Goal: Transaction & Acquisition: Purchase product/service

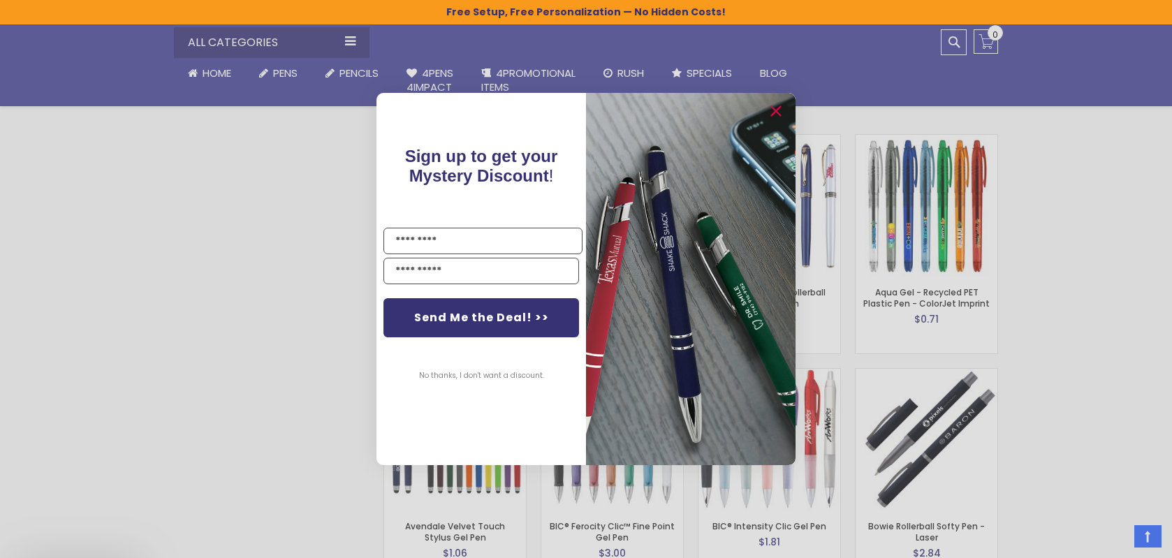
scroll to position [2190, 0]
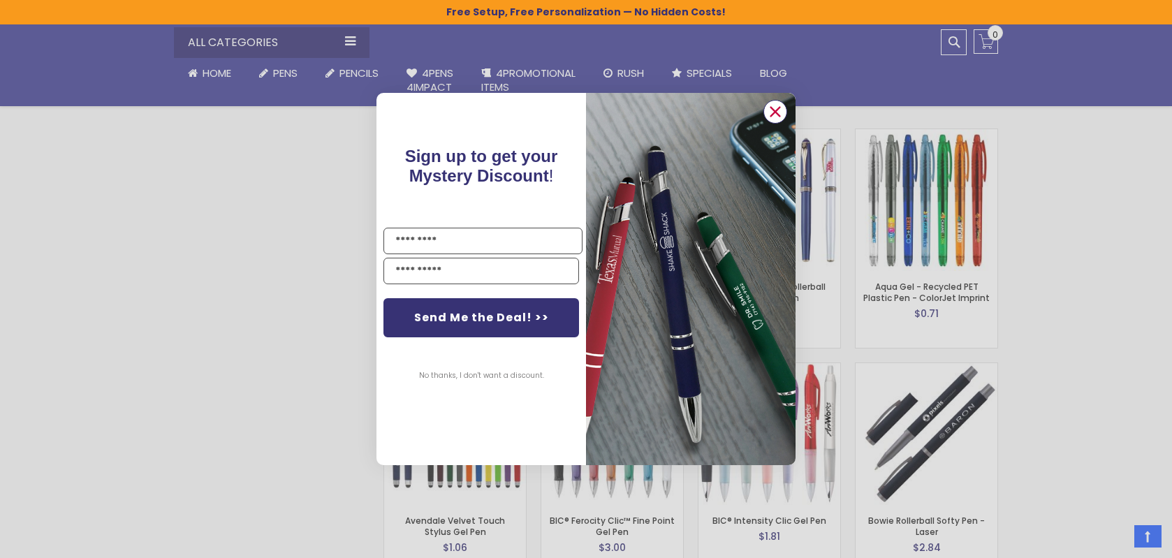
click at [772, 108] on icon "Close dialog" at bounding box center [775, 111] width 9 height 9
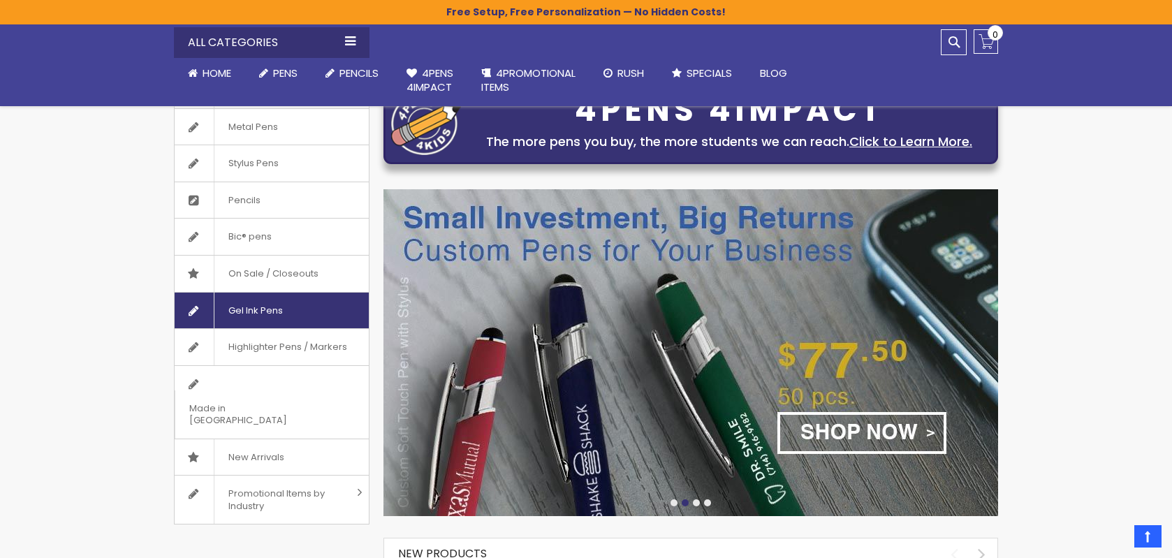
scroll to position [0, 0]
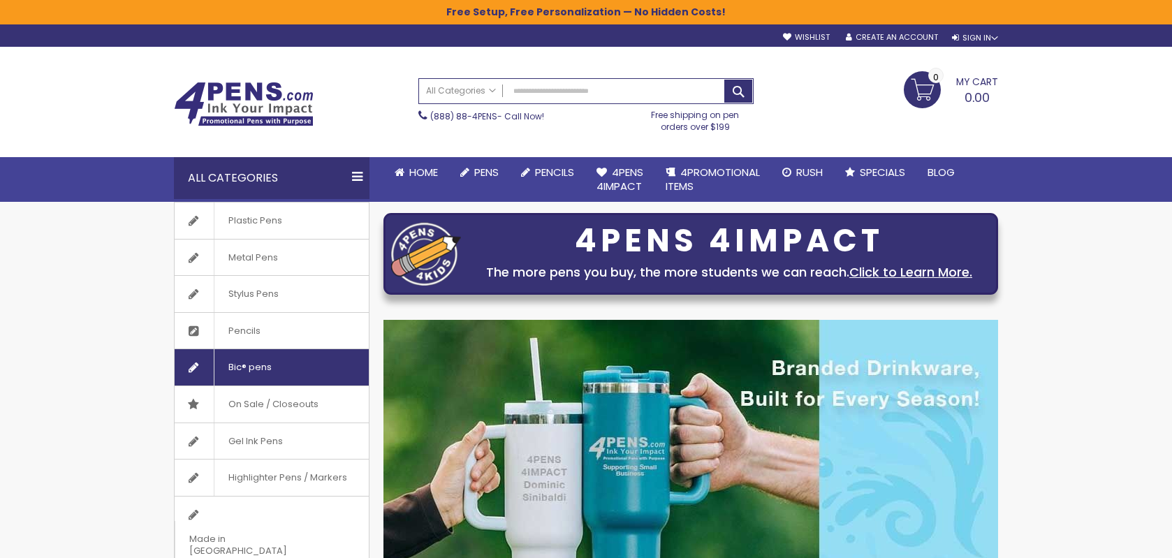
click at [263, 362] on span "Bic® pens" at bounding box center [250, 367] width 72 height 36
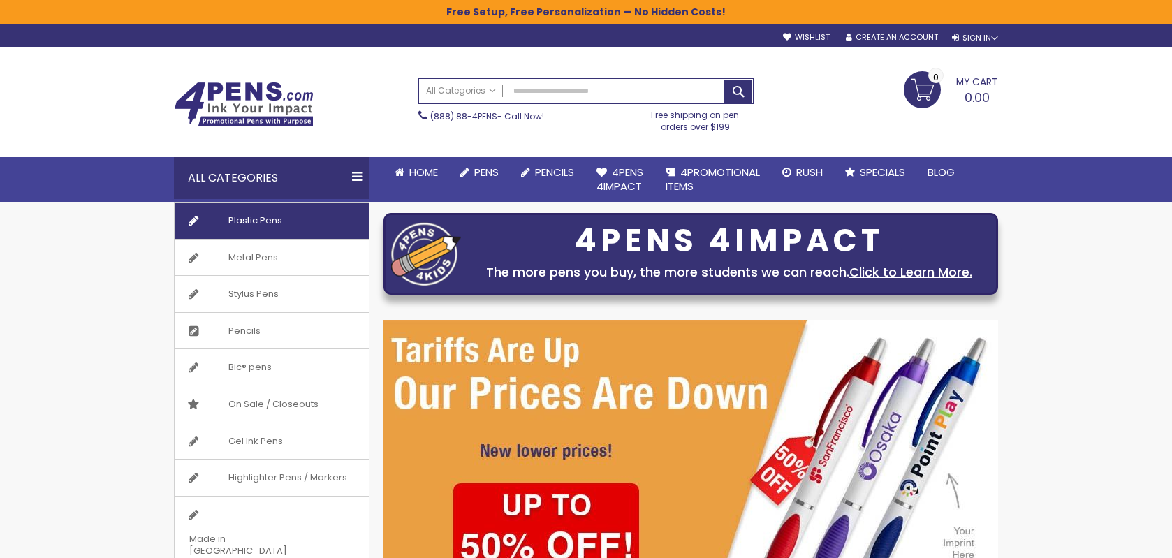
click at [234, 222] on span "Plastic Pens" at bounding box center [255, 221] width 82 height 36
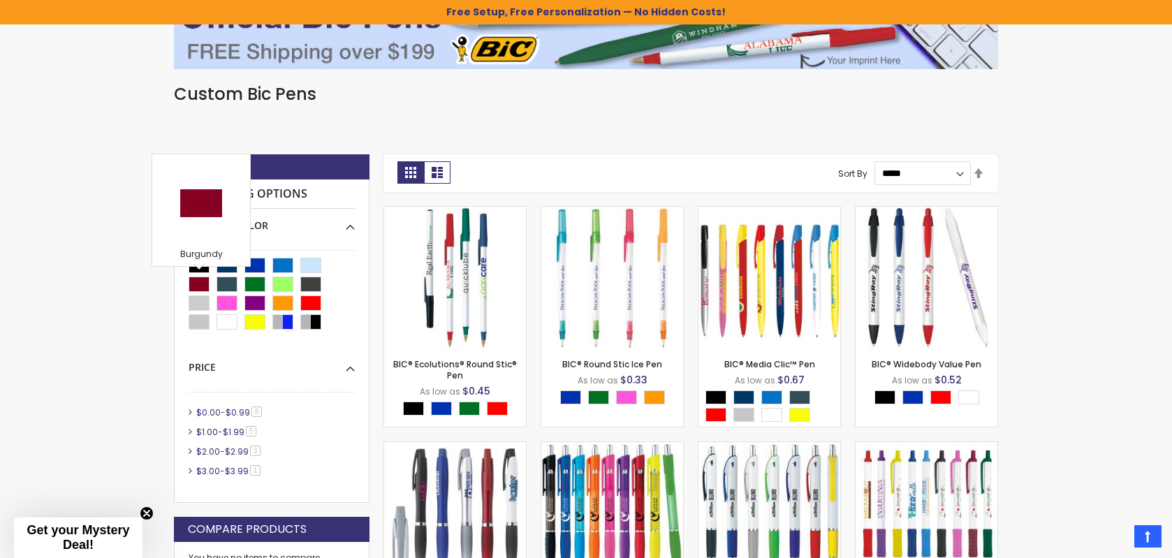
scroll to position [419, 0]
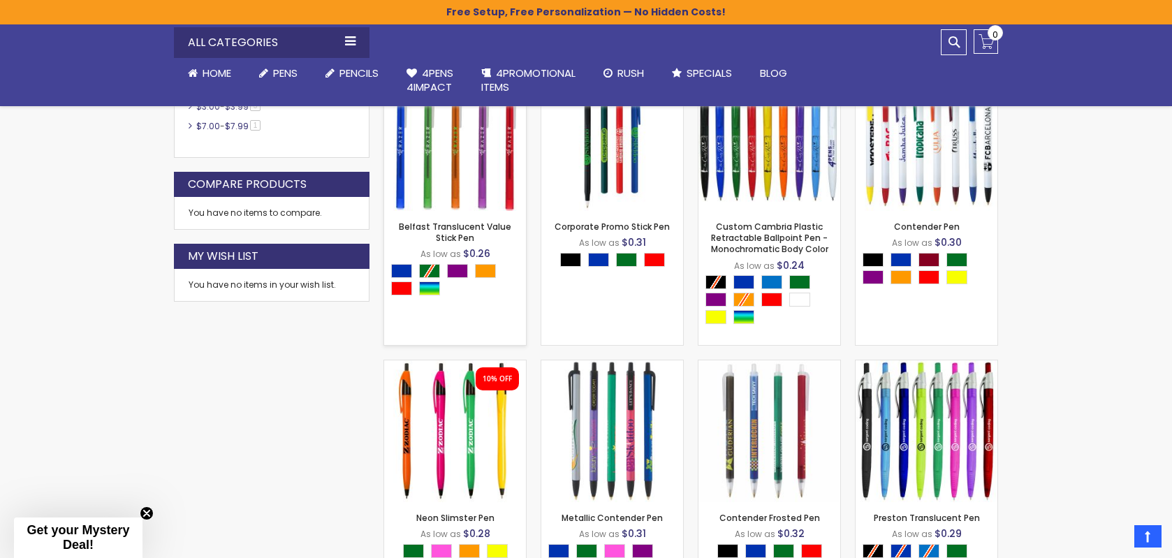
scroll to position [768, 0]
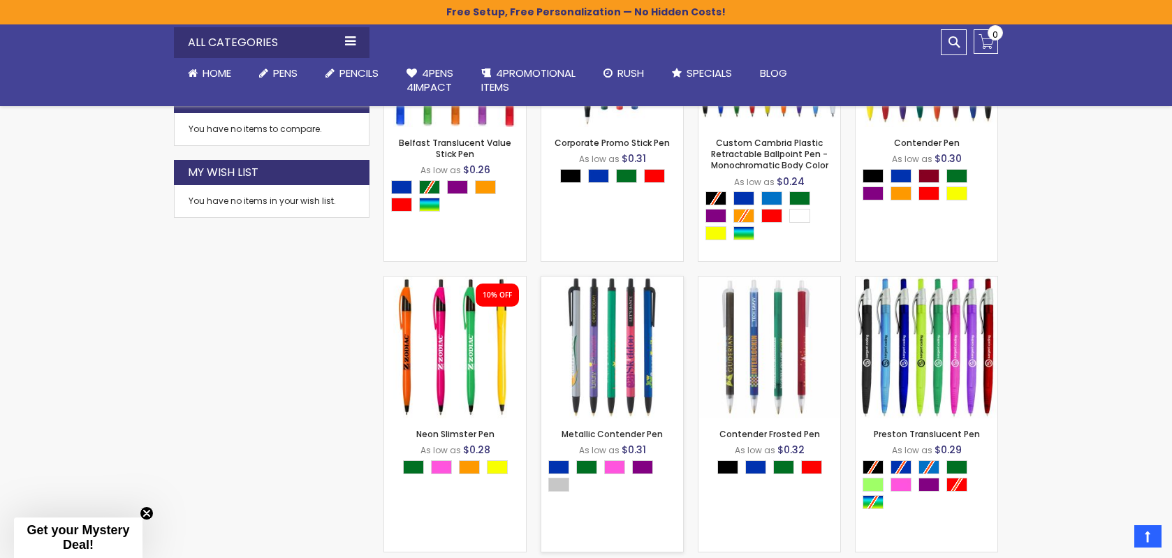
click at [634, 380] on img at bounding box center [612, 348] width 142 height 142
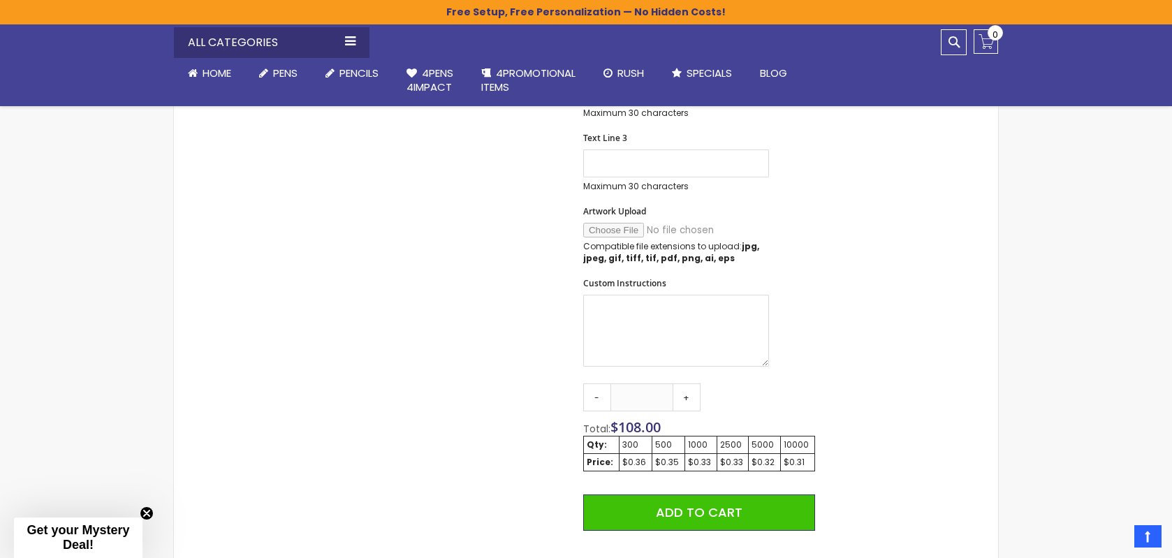
scroll to position [768, 0]
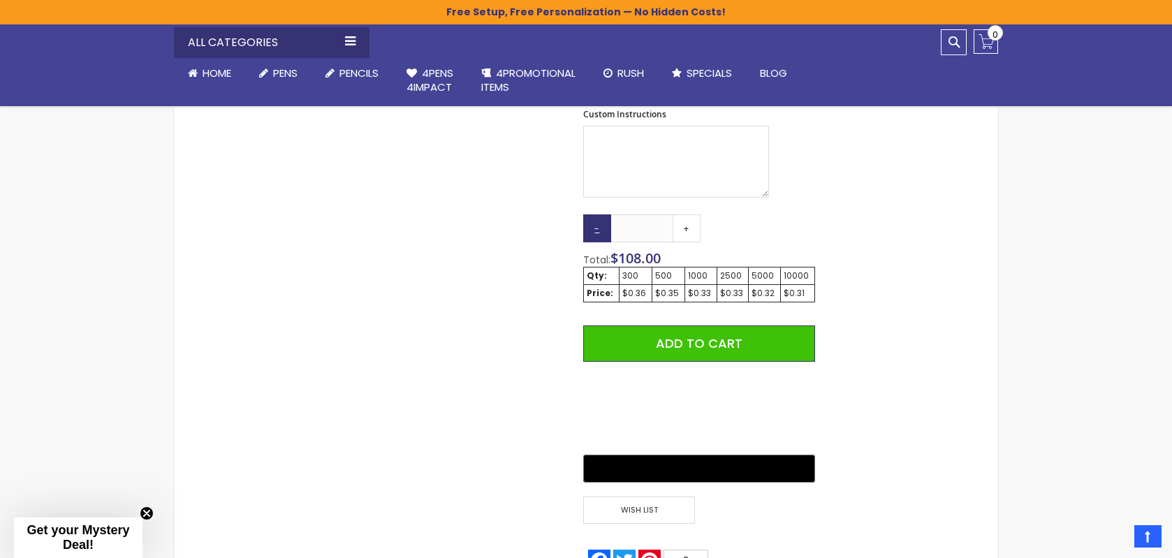
click at [592, 233] on link "-" at bounding box center [597, 228] width 28 height 28
